Goal: Navigation & Orientation: Find specific page/section

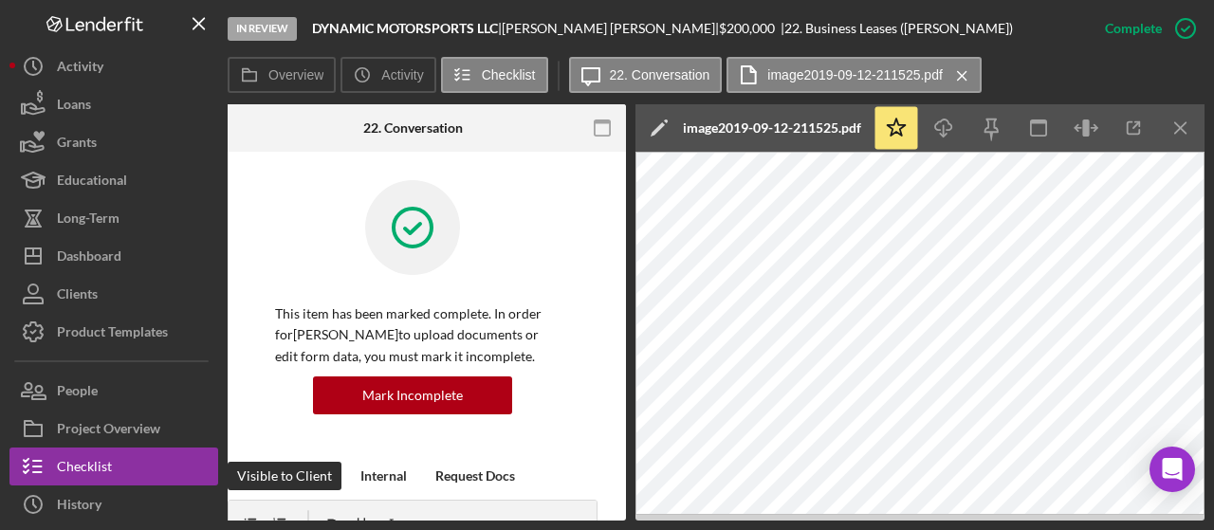
scroll to position [275, 0]
